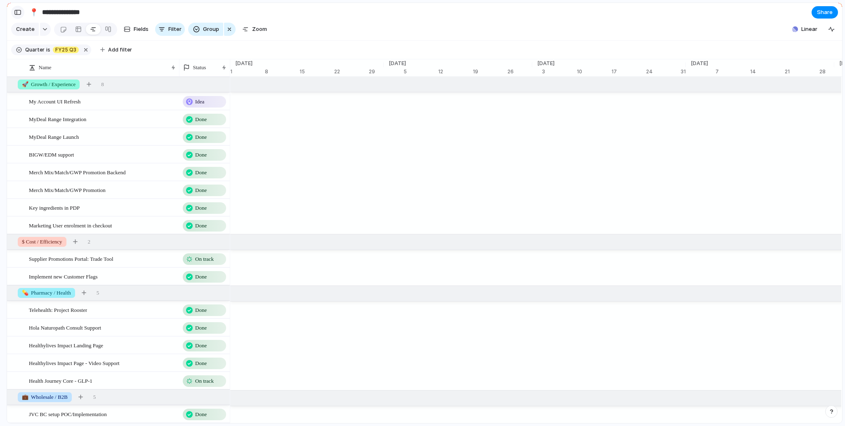
click at [21, 14] on div "button" at bounding box center [17, 12] width 7 height 6
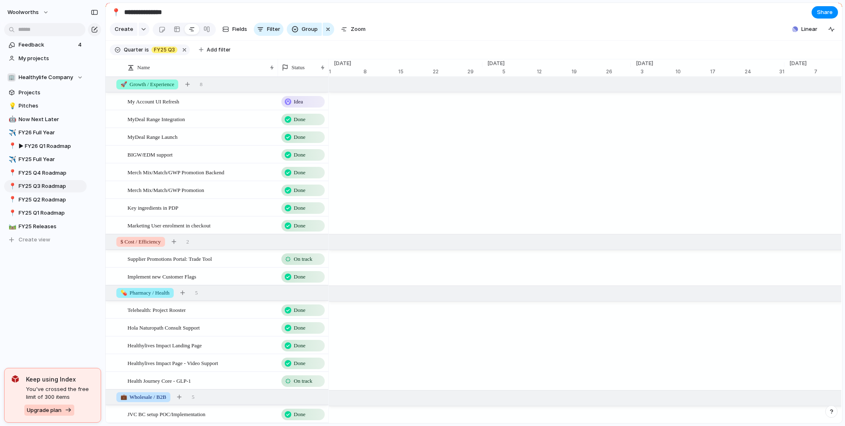
click at [69, 409] on button "Upgrade plan" at bounding box center [49, 411] width 50 height 12
